Goal: Check status: Check status

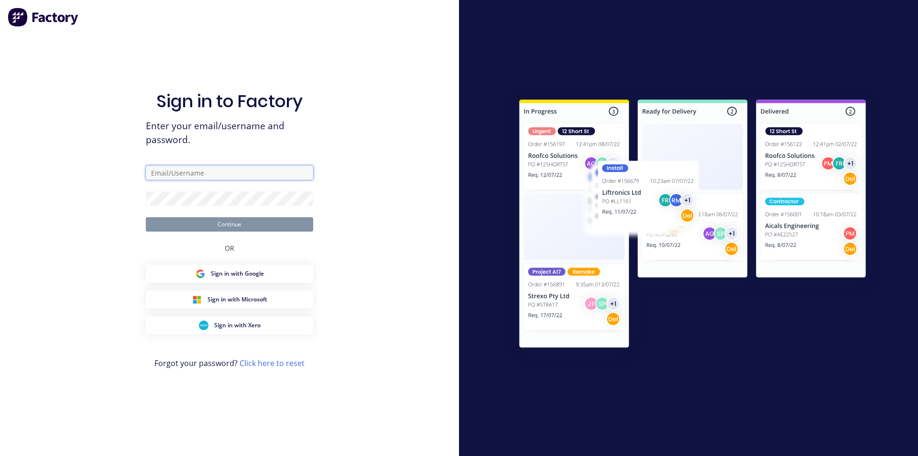
type input "[EMAIL_ADDRESS][DOMAIN_NAME]"
click at [246, 224] on button "Continue" at bounding box center [229, 224] width 167 height 14
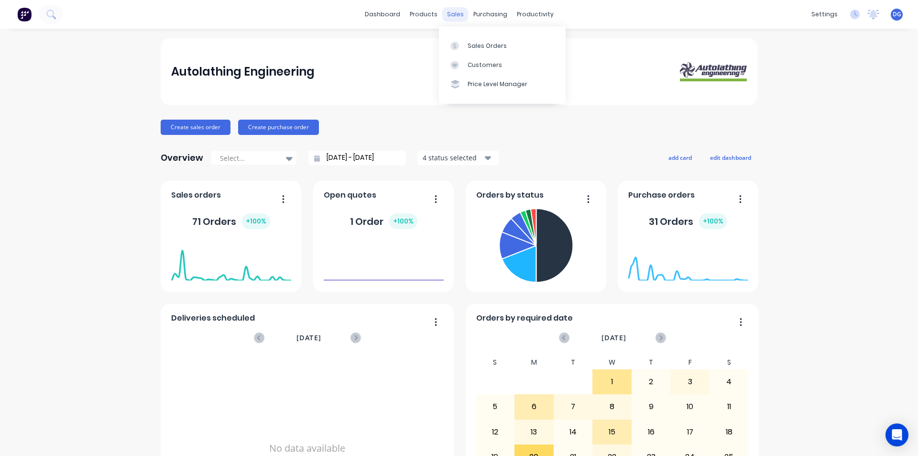
click at [455, 13] on div "sales" at bounding box center [455, 14] width 26 height 14
click at [466, 44] on link "Sales Orders" at bounding box center [502, 45] width 127 height 19
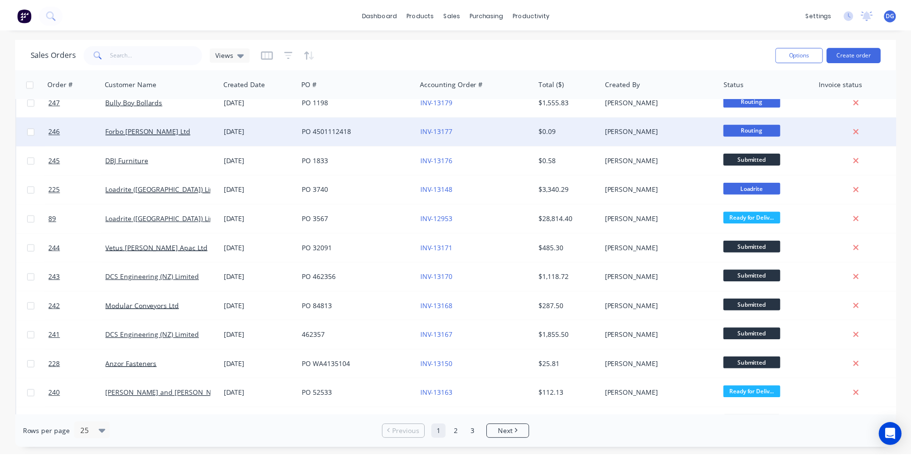
scroll to position [239, 0]
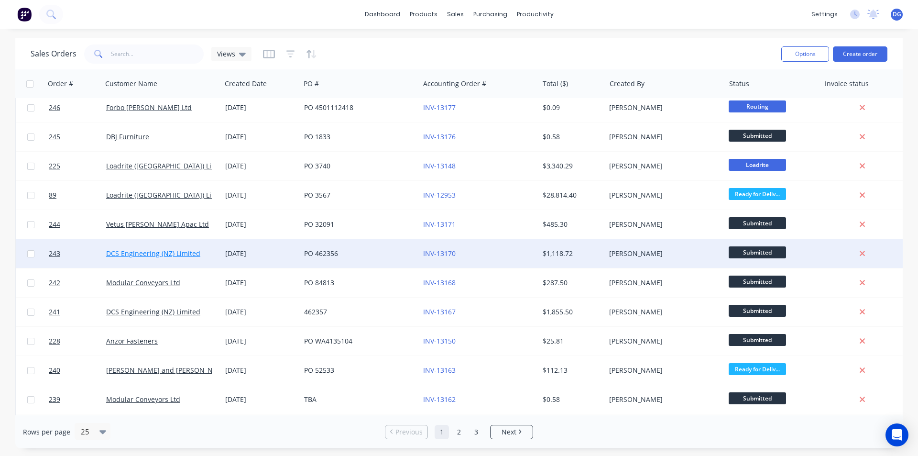
click at [136, 257] on link "DCS Engineering (NZ) Limited" at bounding box center [153, 253] width 94 height 9
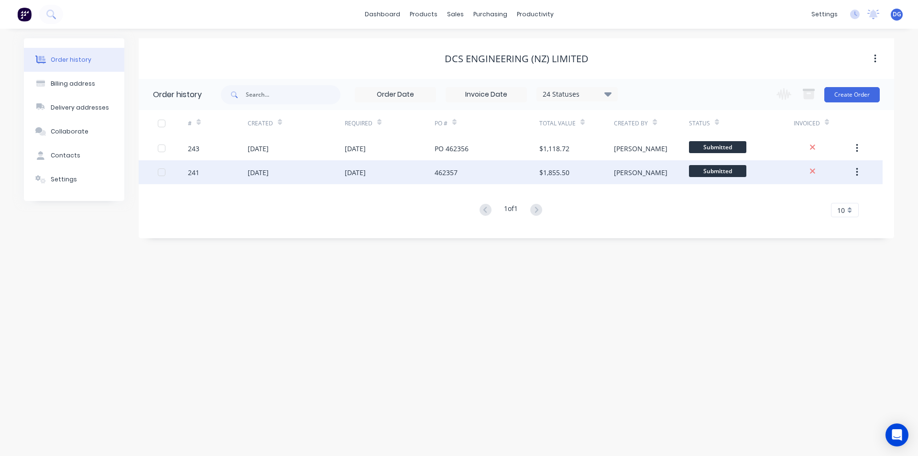
click at [265, 172] on div "[DATE]" at bounding box center [258, 172] width 21 height 10
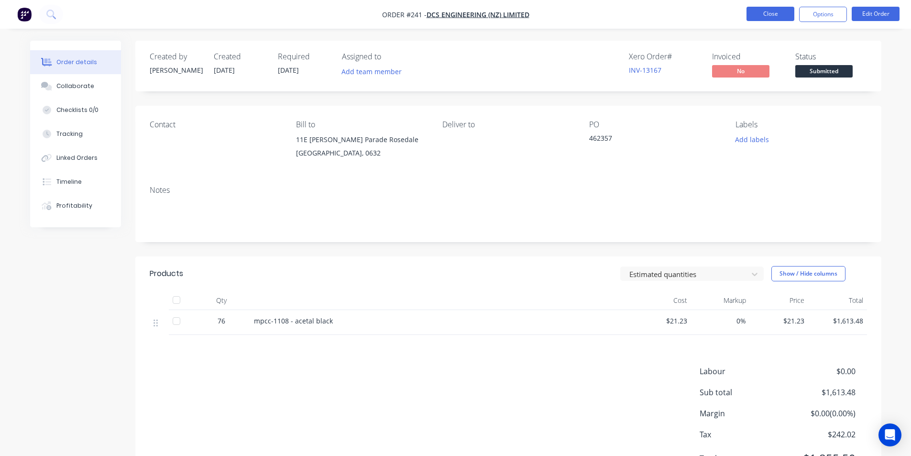
click at [775, 15] on button "Close" at bounding box center [771, 14] width 48 height 14
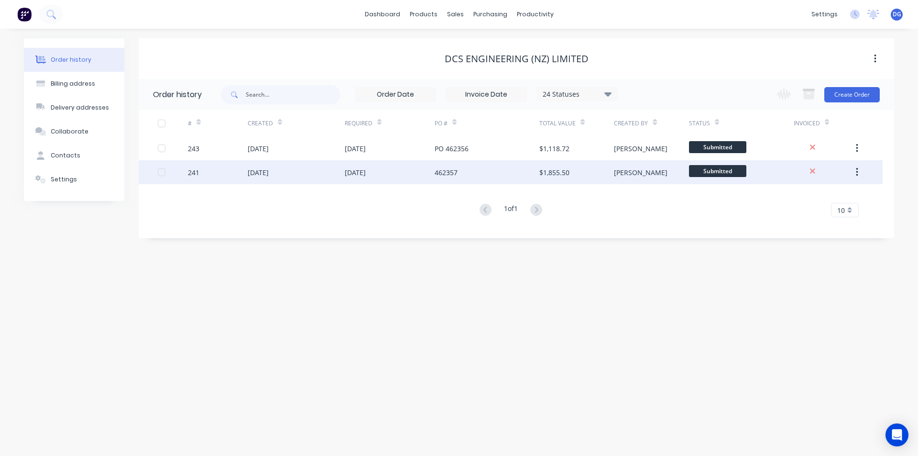
click at [253, 172] on div "[DATE]" at bounding box center [258, 172] width 21 height 10
